Goal: Check status: Check status

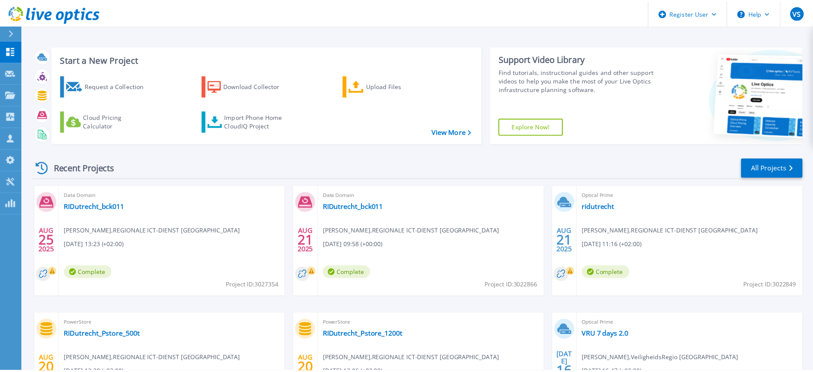
scroll to position [102, 0]
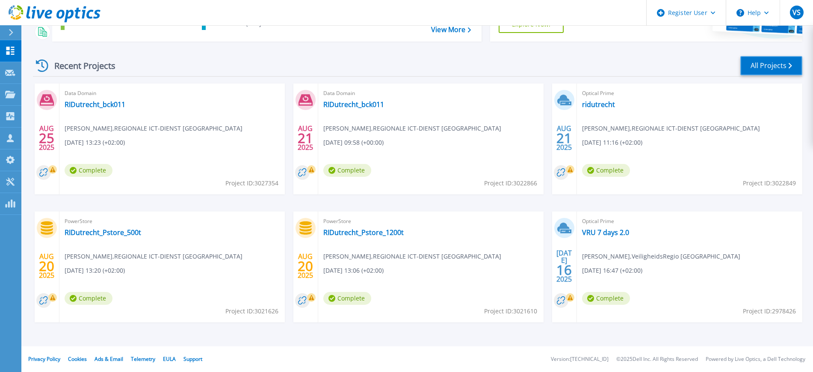
click at [789, 67] on icon at bounding box center [790, 66] width 3 height 6
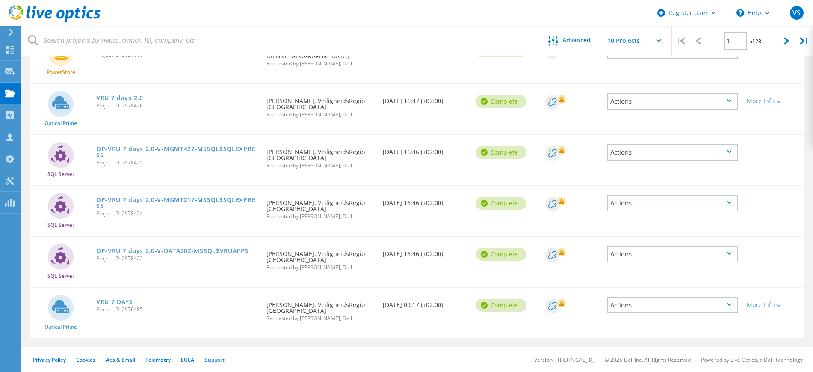
scroll to position [329, 0]
click at [794, 41] on div at bounding box center [787, 41] width 18 height 30
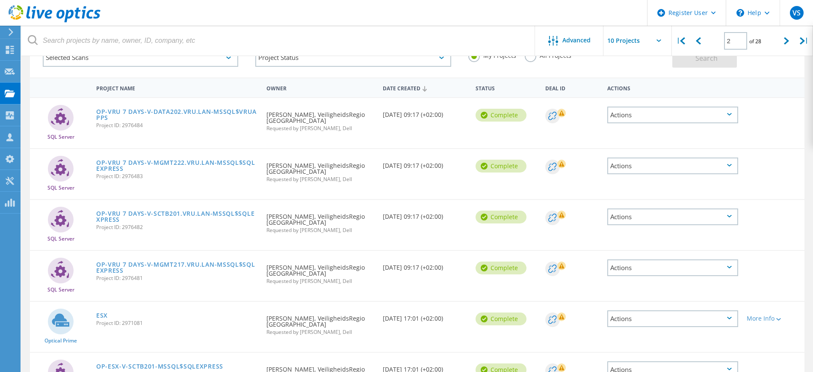
scroll to position [0, 0]
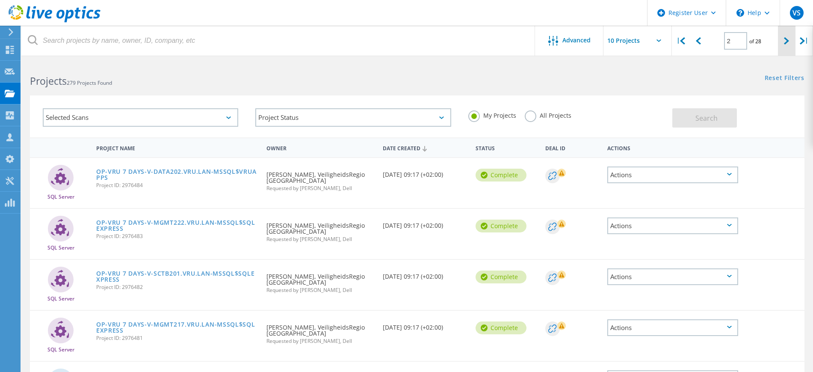
click at [784, 41] on icon at bounding box center [786, 40] width 5 height 7
type input "3"
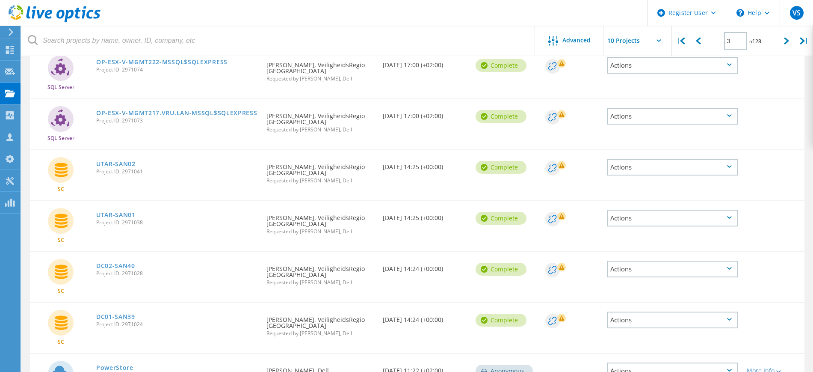
scroll to position [214, 0]
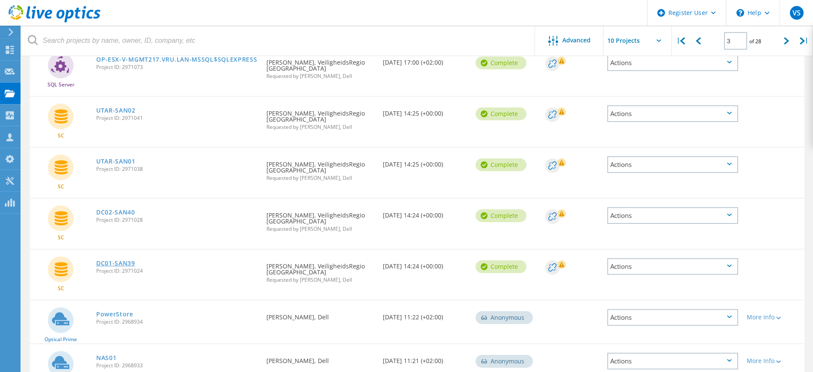
click at [119, 263] on link "DC01-SAN39" at bounding box center [115, 263] width 39 height 6
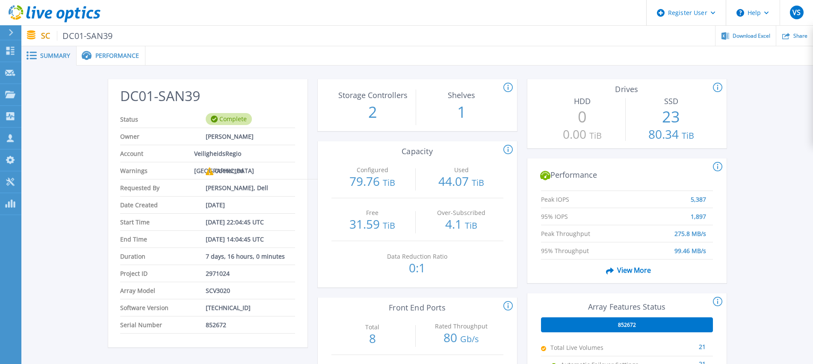
click at [117, 50] on div "Performance" at bounding box center [111, 55] width 69 height 19
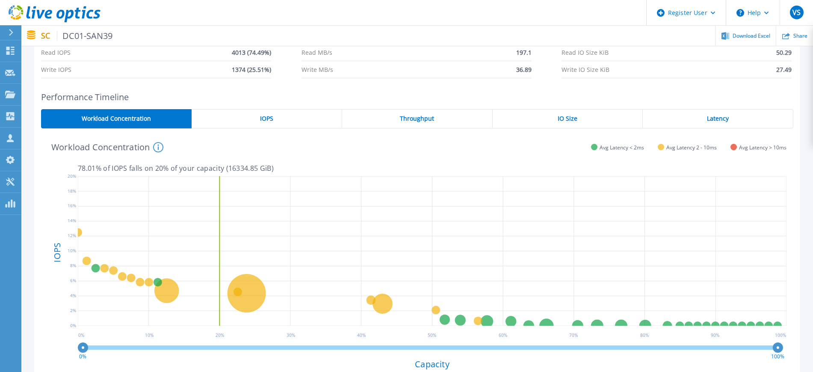
scroll to position [107, 0]
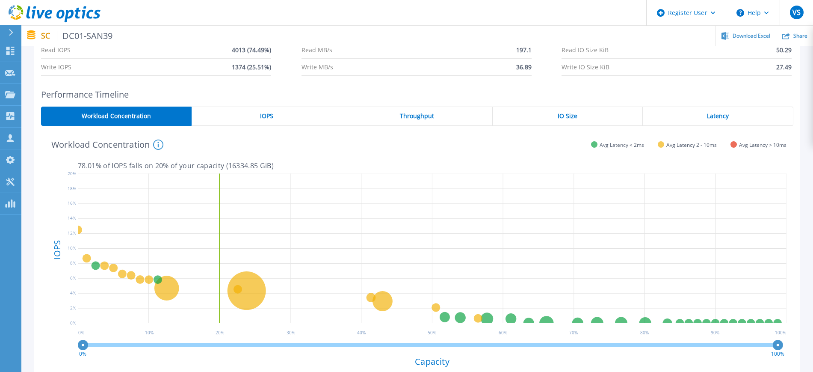
click at [267, 114] on span "IOPS" at bounding box center [266, 116] width 13 height 7
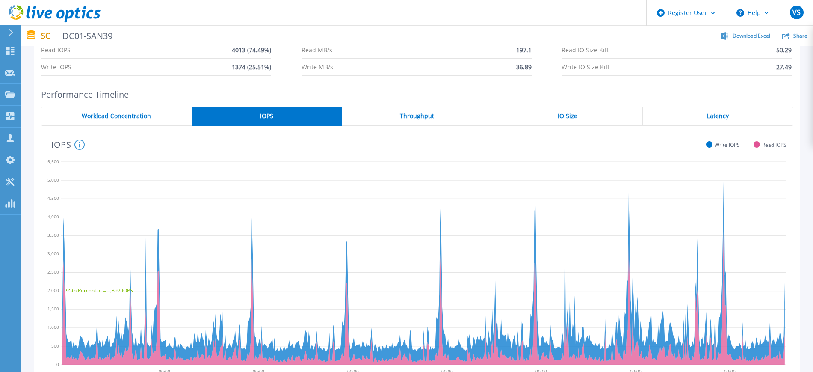
click at [543, 119] on div "IO Size" at bounding box center [568, 116] width 151 height 19
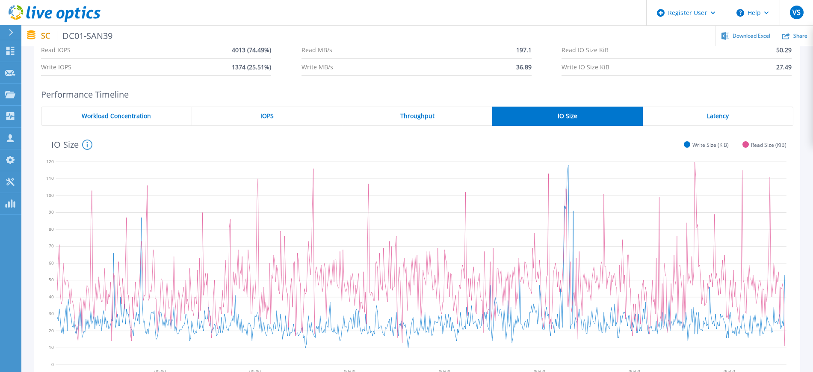
click at [722, 116] on span "Latency" at bounding box center [718, 116] width 22 height 7
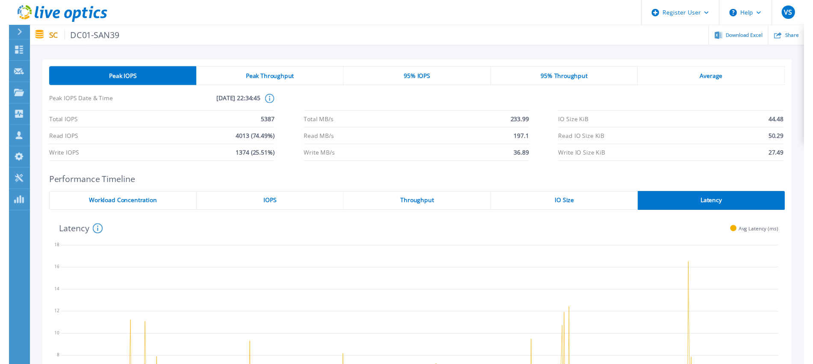
scroll to position [0, 0]
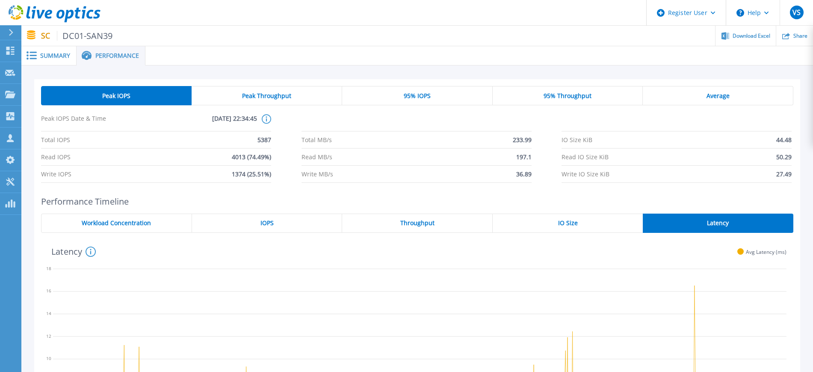
click at [713, 98] on span "Average" at bounding box center [718, 95] width 23 height 7
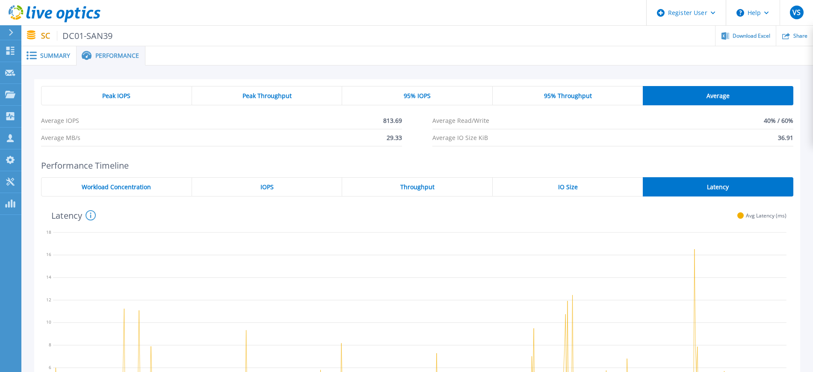
click at [148, 101] on div "Peak IOPS" at bounding box center [116, 95] width 151 height 19
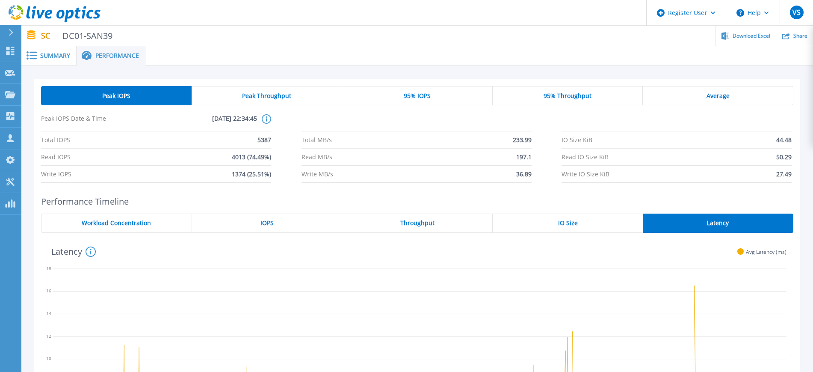
click at [52, 54] on span "Summary" at bounding box center [55, 56] width 30 height 6
